Goal: Task Accomplishment & Management: Manage account settings

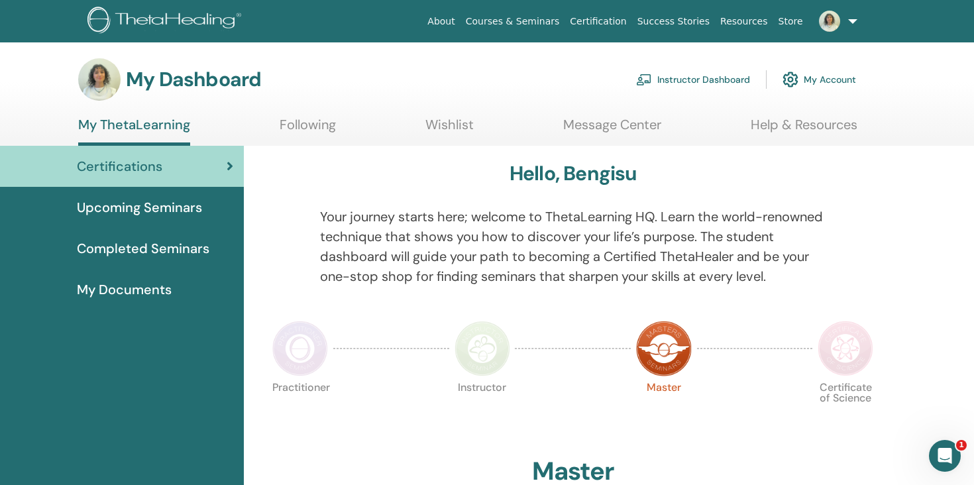
click at [679, 86] on link "Instructor Dashboard" at bounding box center [693, 79] width 114 height 29
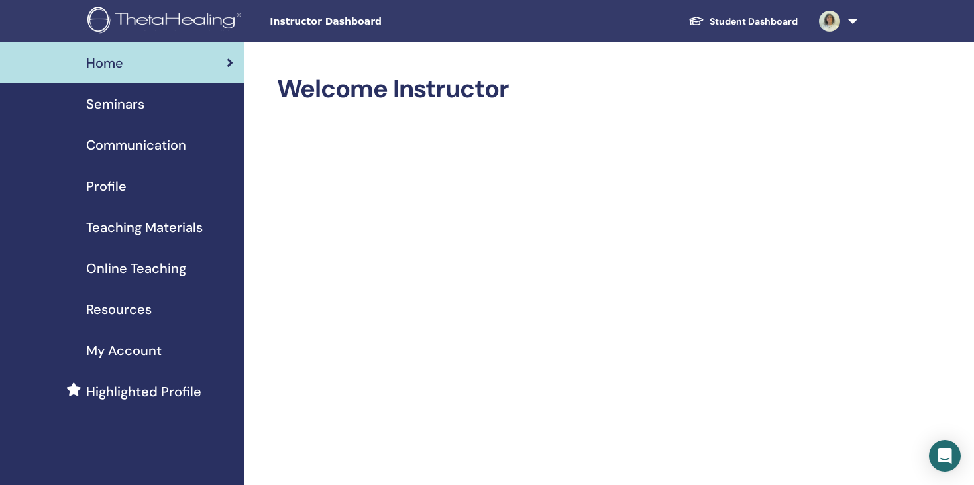
click at [179, 110] on div "Seminars" at bounding box center [122, 104] width 223 height 20
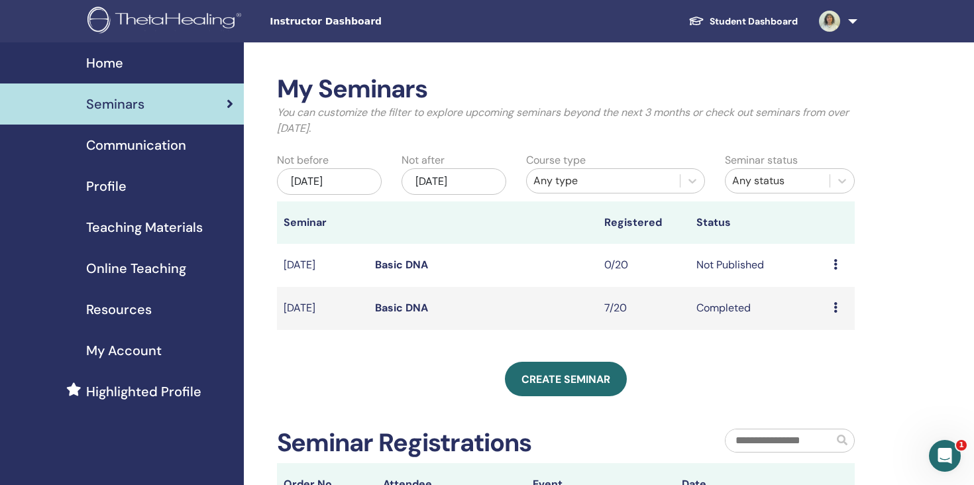
click at [408, 266] on link "Basic DNA" at bounding box center [401, 265] width 53 height 14
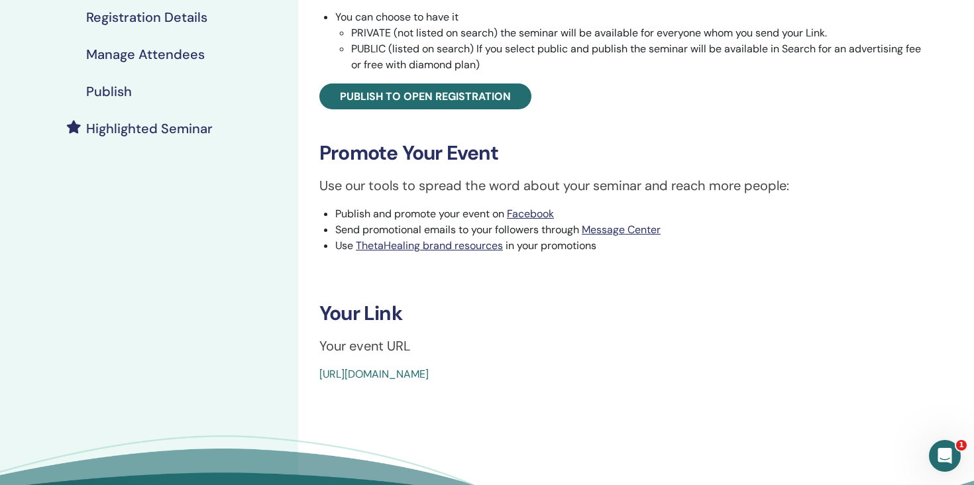
scroll to position [295, 0]
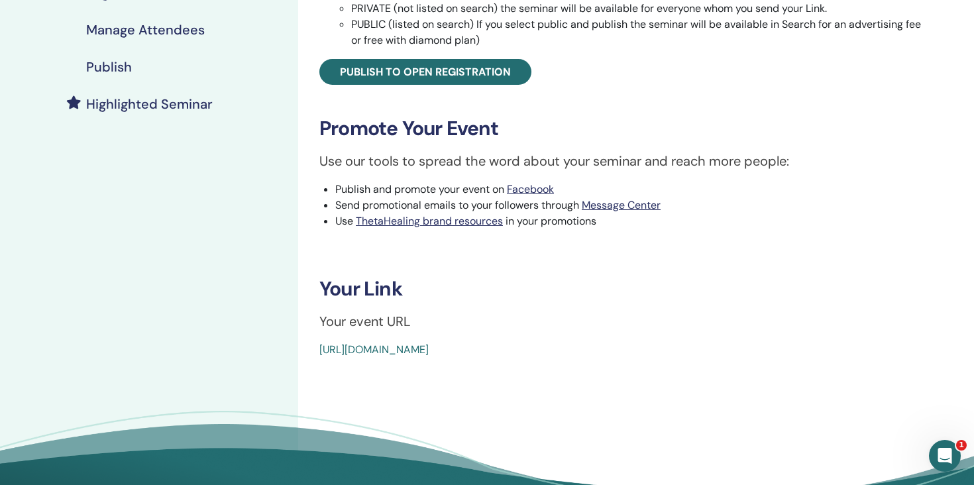
drag, startPoint x: 528, startPoint y: 345, endPoint x: 307, endPoint y: 345, distance: 220.7
click at [307, 345] on div "Basic DNA Event Type Online Event Status Not Published Registrations 0/20 Publi…" at bounding box center [623, 68] width 634 height 579
copy link "https://www.thetahealing.com/seminar-378329-details.html"
click at [524, 276] on div "Basic DNA Event Type Online Event Status Not Published Registrations 0/20 Publi…" at bounding box center [623, 68] width 634 height 579
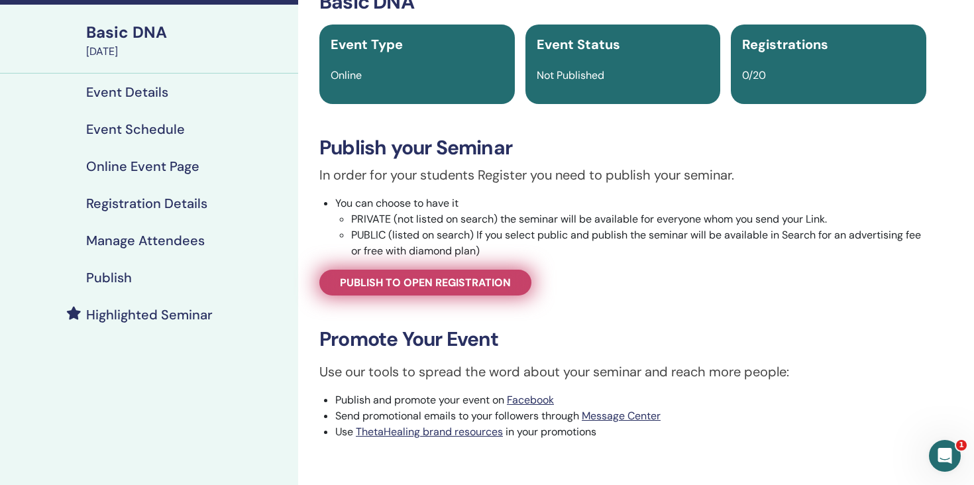
scroll to position [81, 0]
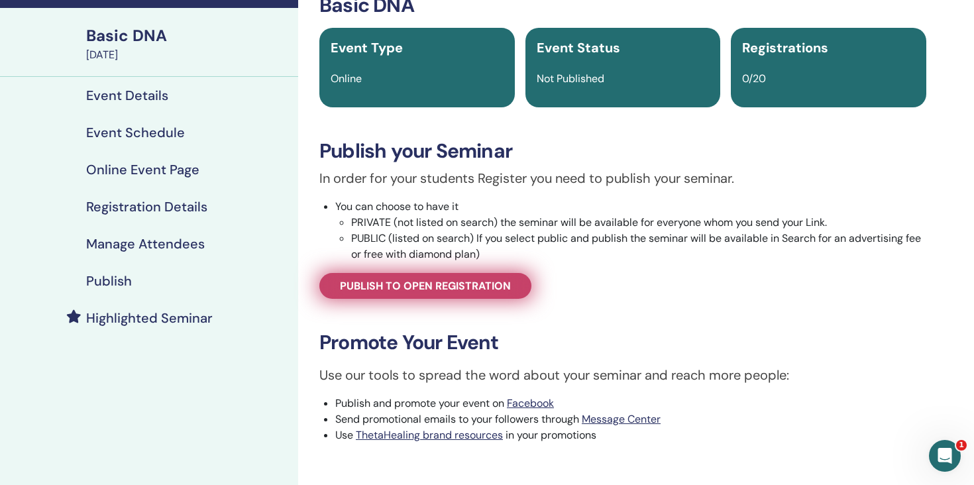
click at [408, 288] on span "Publish to open registration" at bounding box center [425, 286] width 171 height 14
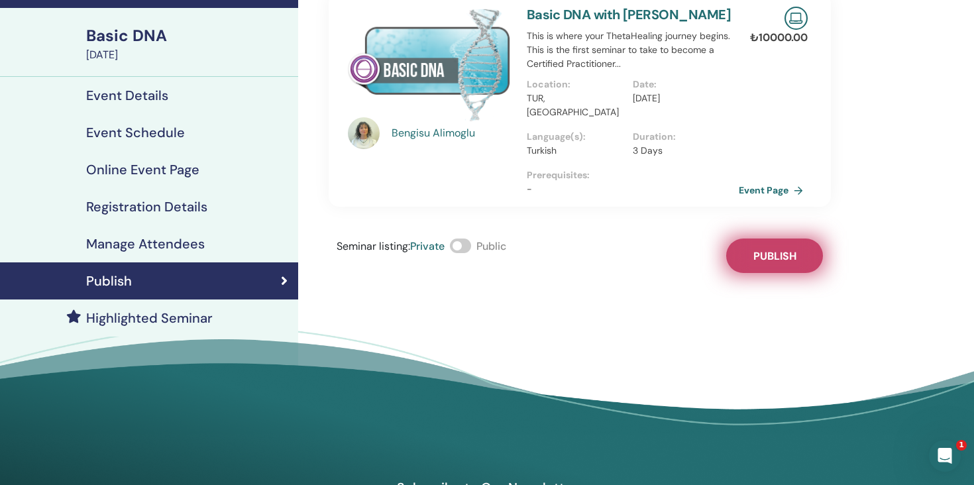
click at [771, 249] on span "Publish" at bounding box center [774, 256] width 43 height 14
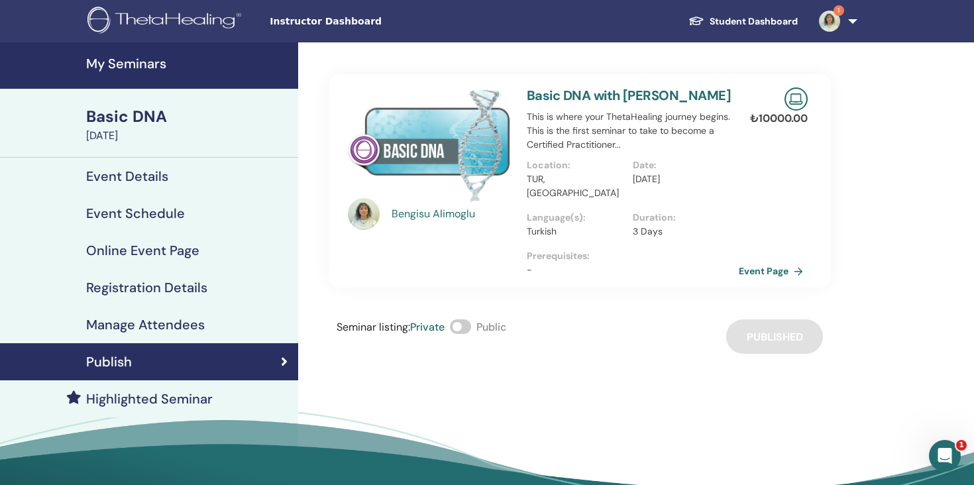
click at [173, 186] on link "Event Details" at bounding box center [149, 176] width 298 height 37
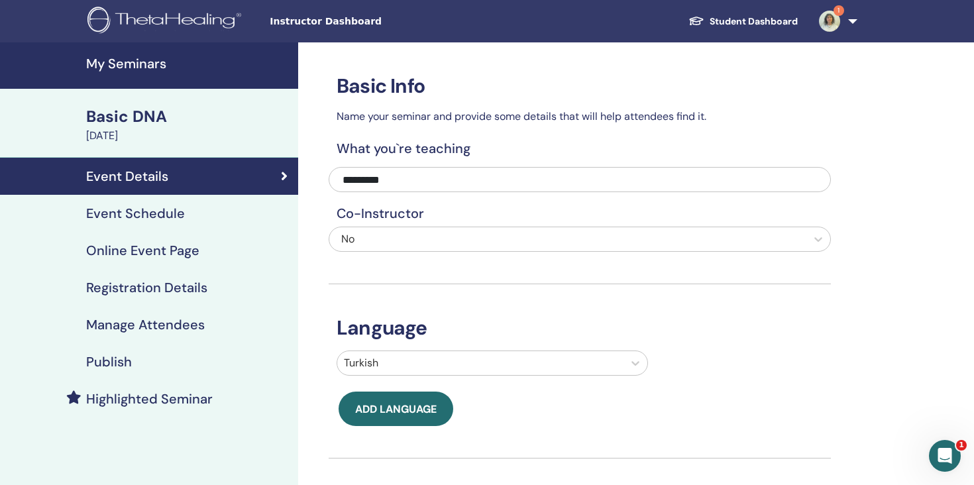
click at [159, 141] on div "[DATE]" at bounding box center [188, 136] width 204 height 16
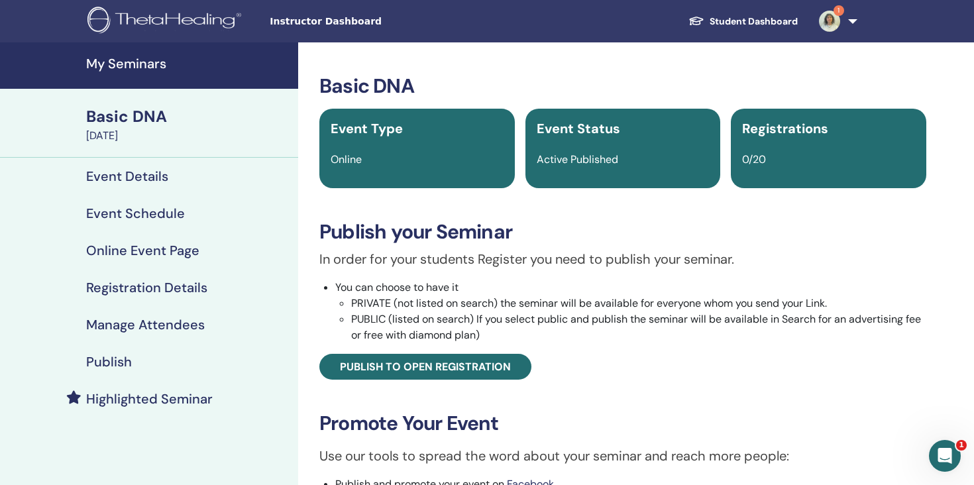
click at [142, 58] on h4 "My Seminars" at bounding box center [188, 64] width 204 height 16
